Goal: Task Accomplishment & Management: Use online tool/utility

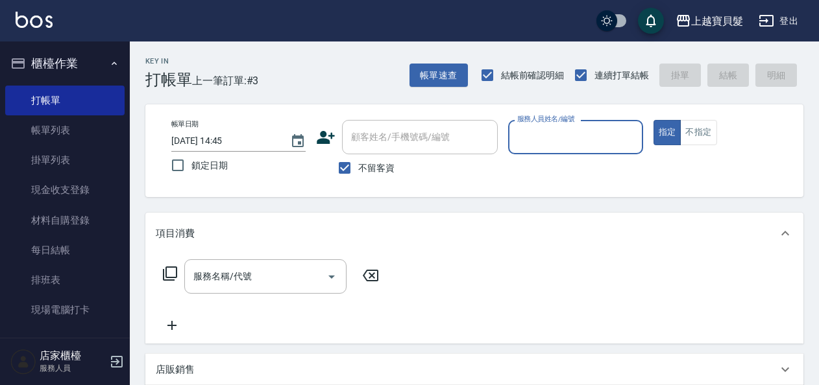
click at [555, 135] on input "服務人員姓名/編號" at bounding box center [575, 137] width 123 height 23
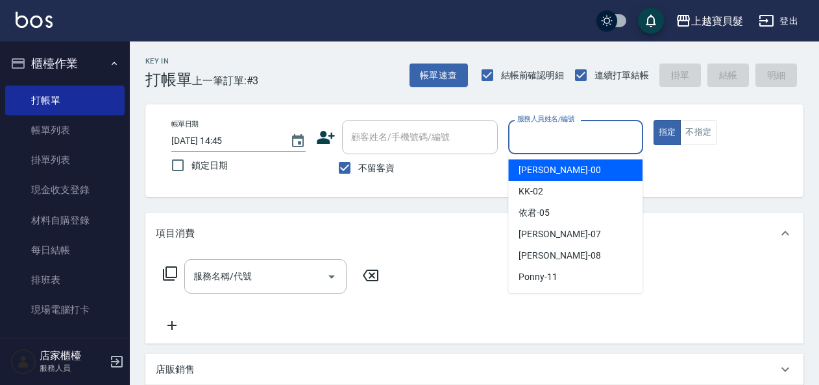
click at [544, 173] on span "小華 -00" at bounding box center [559, 171] width 82 height 14
type input "小華-00"
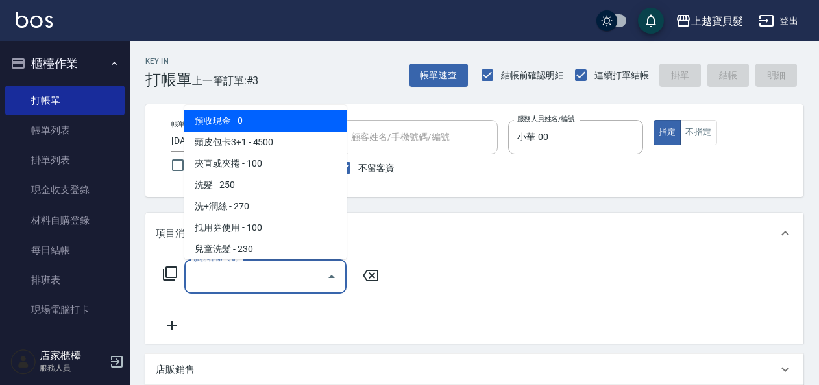
click at [240, 280] on input "服務名稱/代號" at bounding box center [255, 276] width 131 height 23
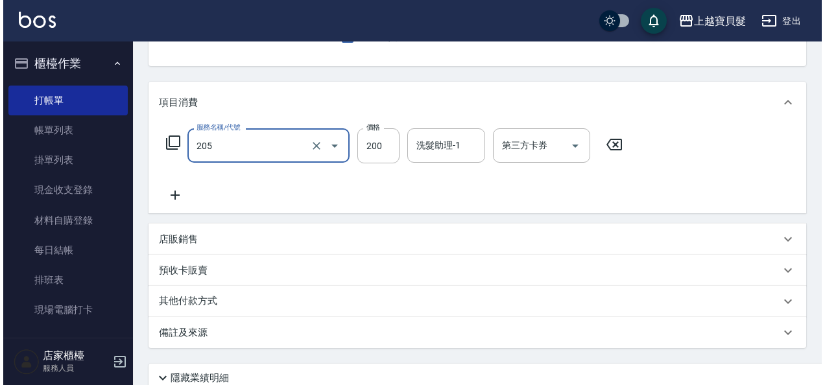
scroll to position [239, 0]
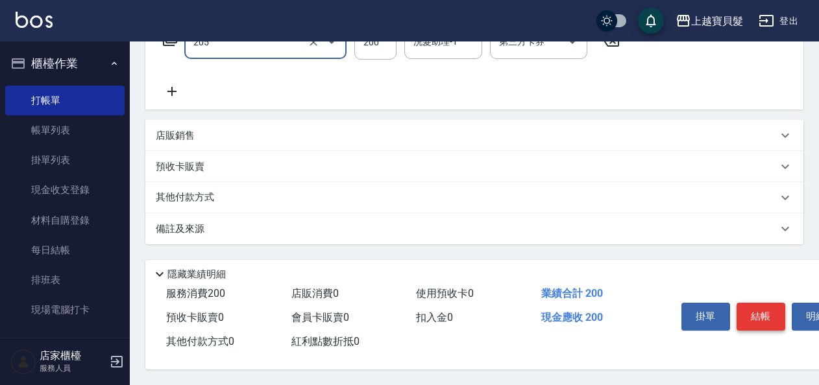
type input "兒童剪髮(205)"
click at [762, 303] on button "結帳" at bounding box center [761, 316] width 49 height 27
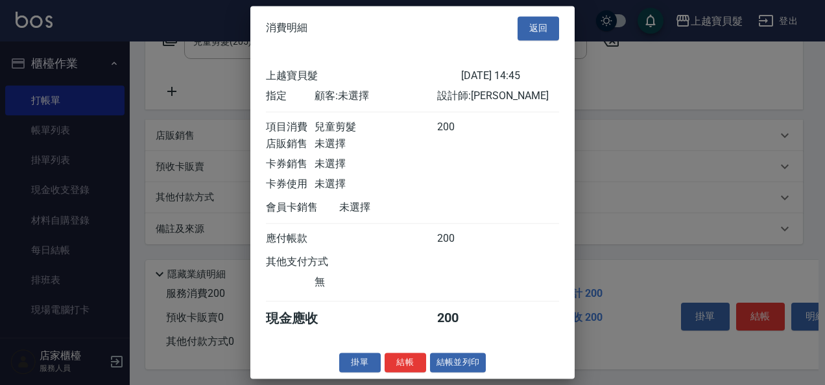
scroll to position [3, 0]
click at [458, 373] on button "結帳並列印" at bounding box center [458, 363] width 56 height 20
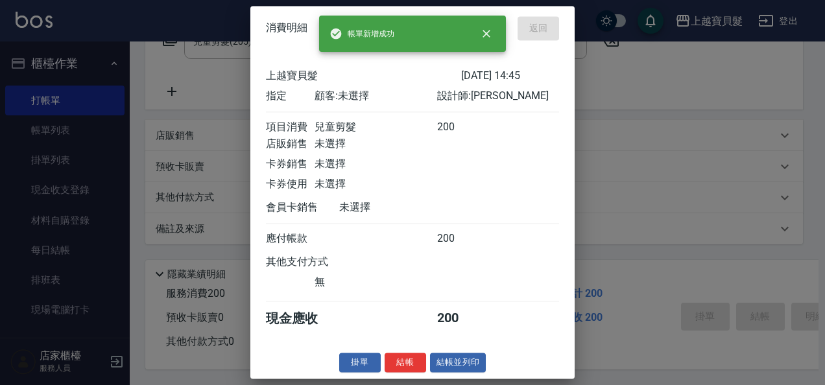
type input "[DATE] 15:56"
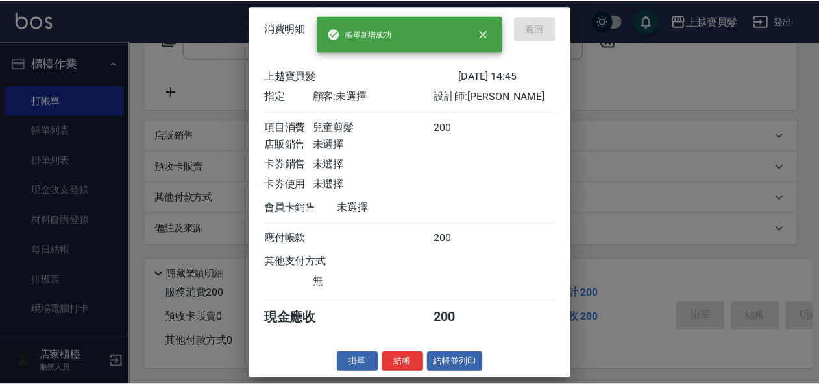
scroll to position [0, 0]
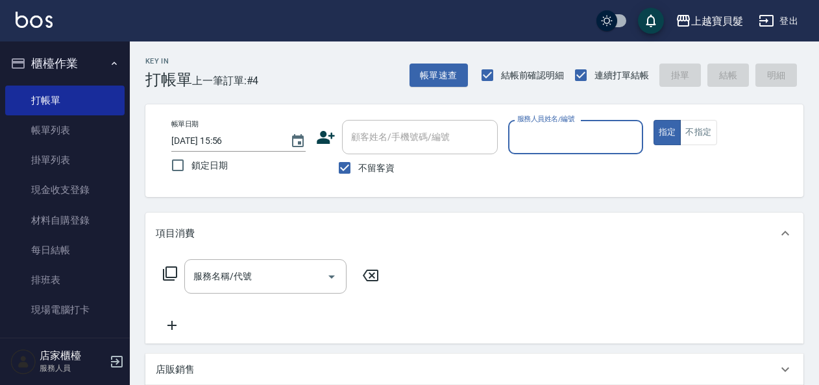
click at [539, 143] on input "服務人員姓名/編號" at bounding box center [575, 137] width 123 height 23
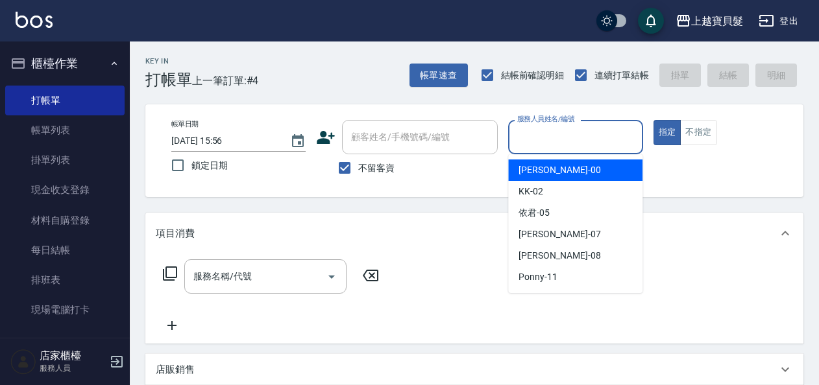
click at [548, 171] on span "小華 -00" at bounding box center [559, 171] width 82 height 14
type input "小華-00"
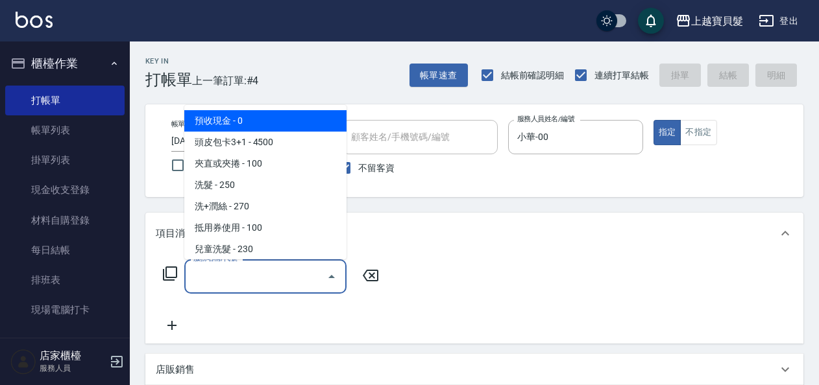
click at [252, 274] on input "服務名稱/代號" at bounding box center [255, 276] width 131 height 23
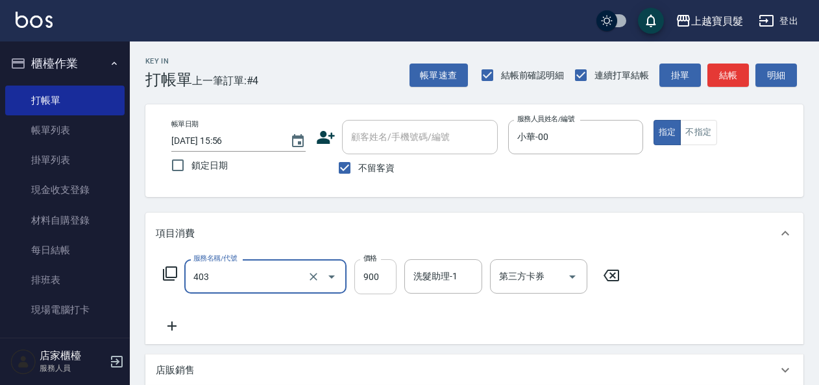
type input "補染(403)"
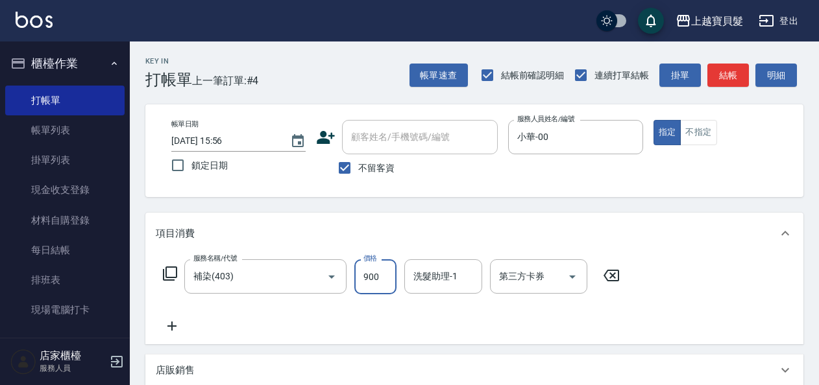
click at [377, 282] on input "900" at bounding box center [375, 277] width 42 height 35
type input "2400"
drag, startPoint x: 313, startPoint y: 313, endPoint x: 376, endPoint y: 313, distance: 62.3
click at [314, 314] on div "服務名稱/代號 補染(403) 服務名稱/代號 價格 2400 價格 洗髮助理-1 洗髮助理-1 第三方卡券 第三方卡券" at bounding box center [392, 297] width 472 height 75
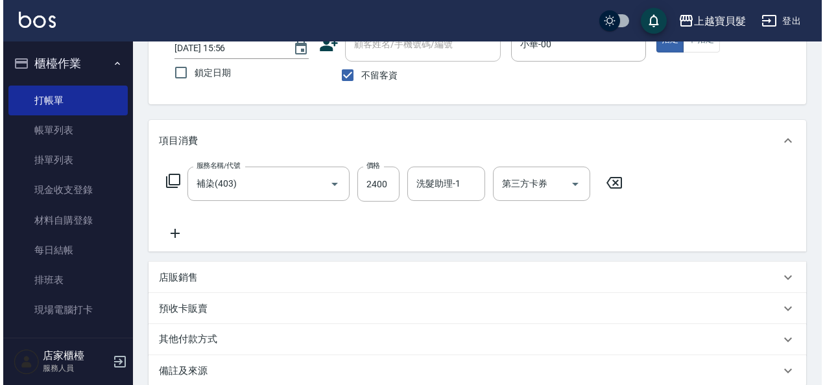
scroll to position [239, 0]
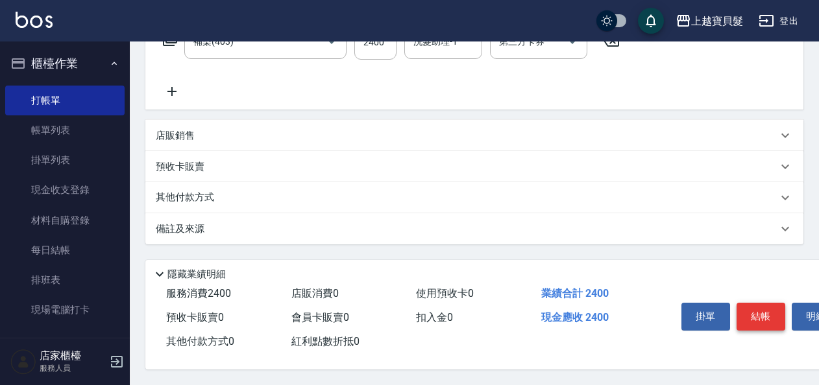
click at [755, 308] on button "結帳" at bounding box center [761, 316] width 49 height 27
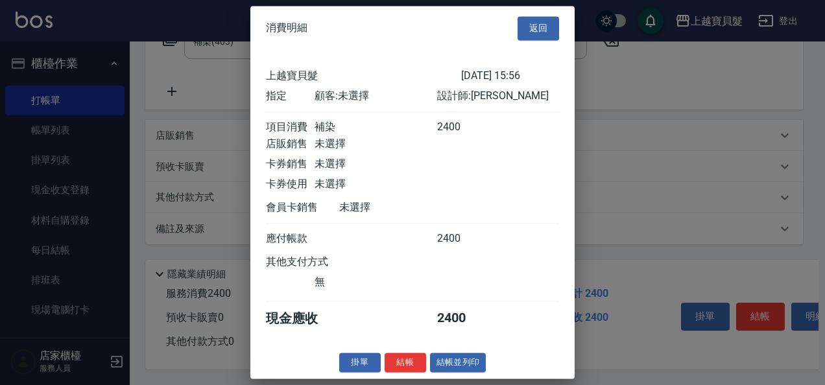
scroll to position [3, 0]
click at [451, 363] on button "結帳並列印" at bounding box center [458, 363] width 56 height 20
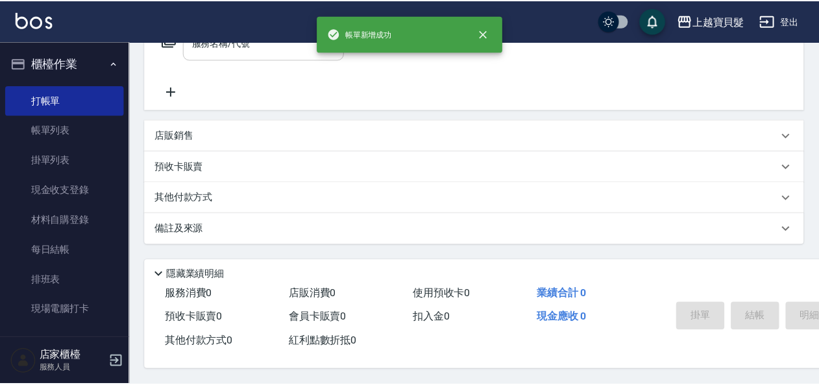
scroll to position [0, 0]
